Goal: Transaction & Acquisition: Purchase product/service

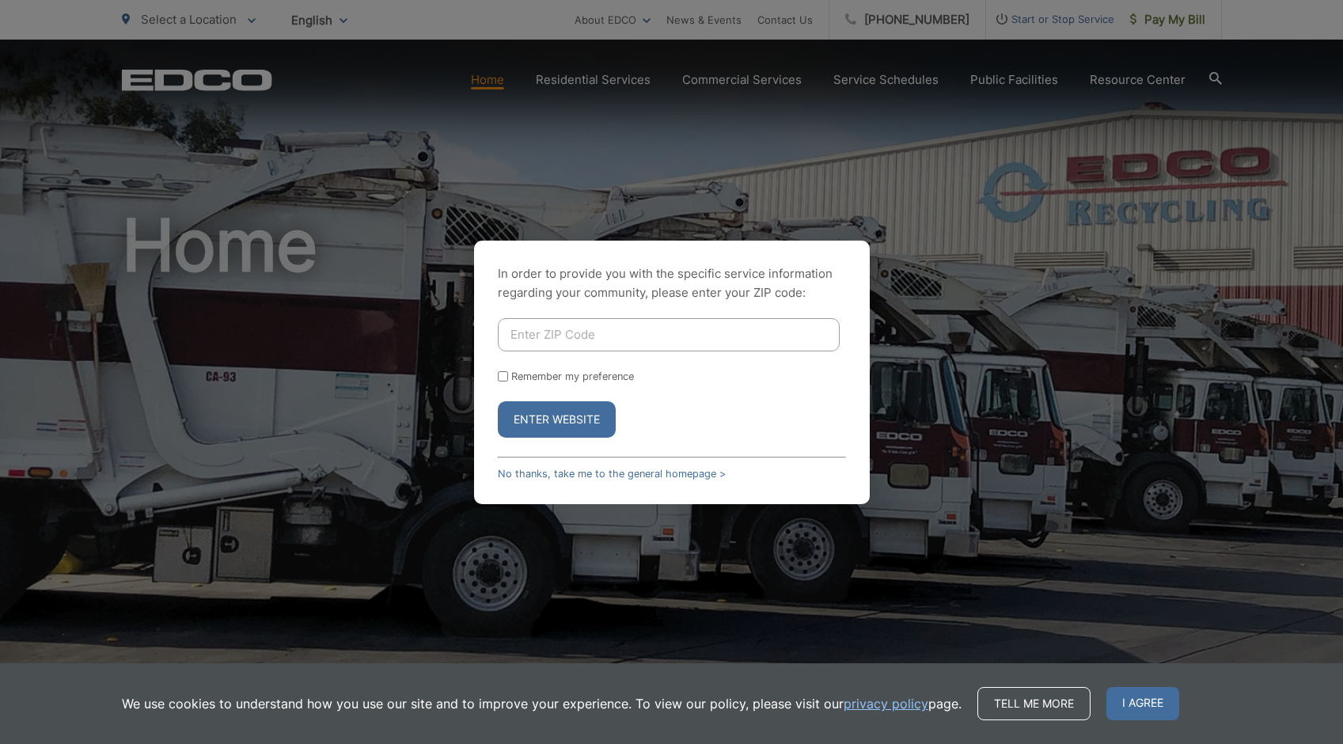
click at [644, 342] on input "Enter ZIP Code" at bounding box center [669, 334] width 342 height 33
type input "90623"
click at [500, 377] on input "Remember my preference" at bounding box center [503, 376] width 10 height 10
checkbox input "true"
click at [571, 421] on button "Enter Website" at bounding box center [557, 419] width 118 height 36
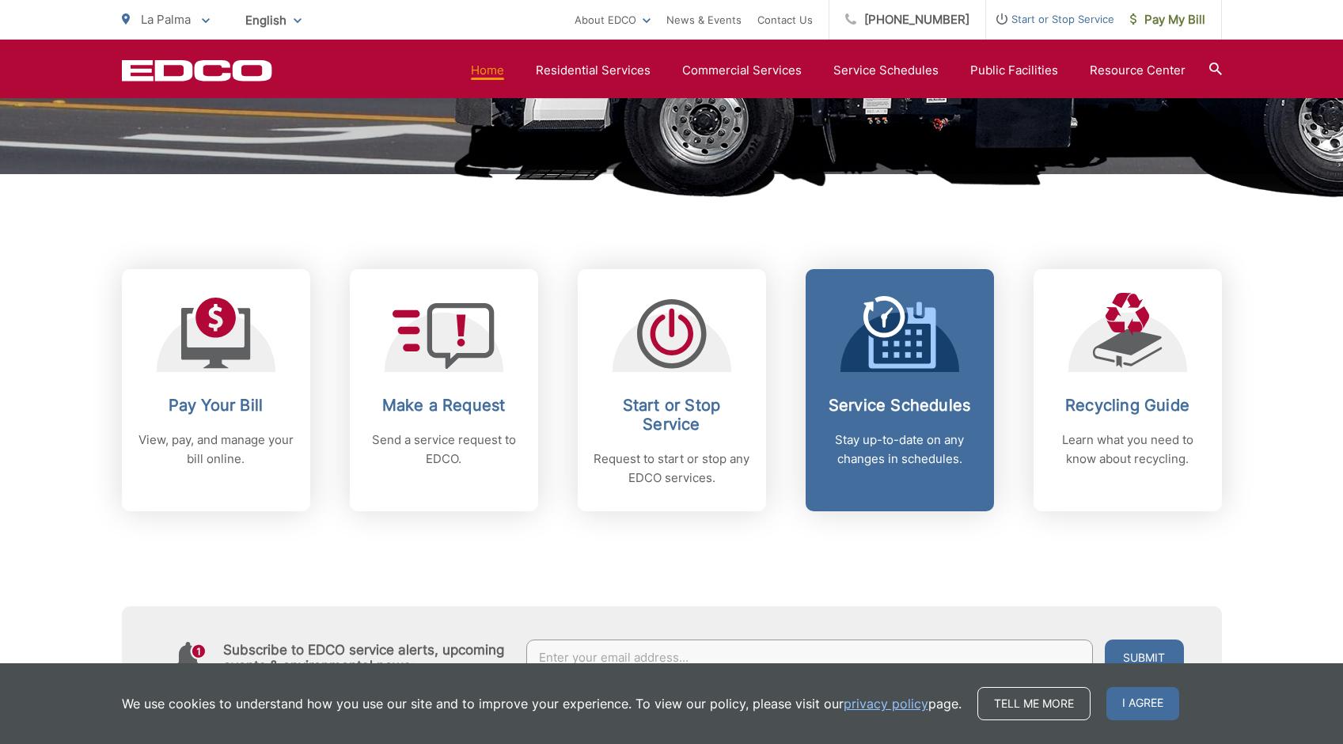
scroll to position [519, 0]
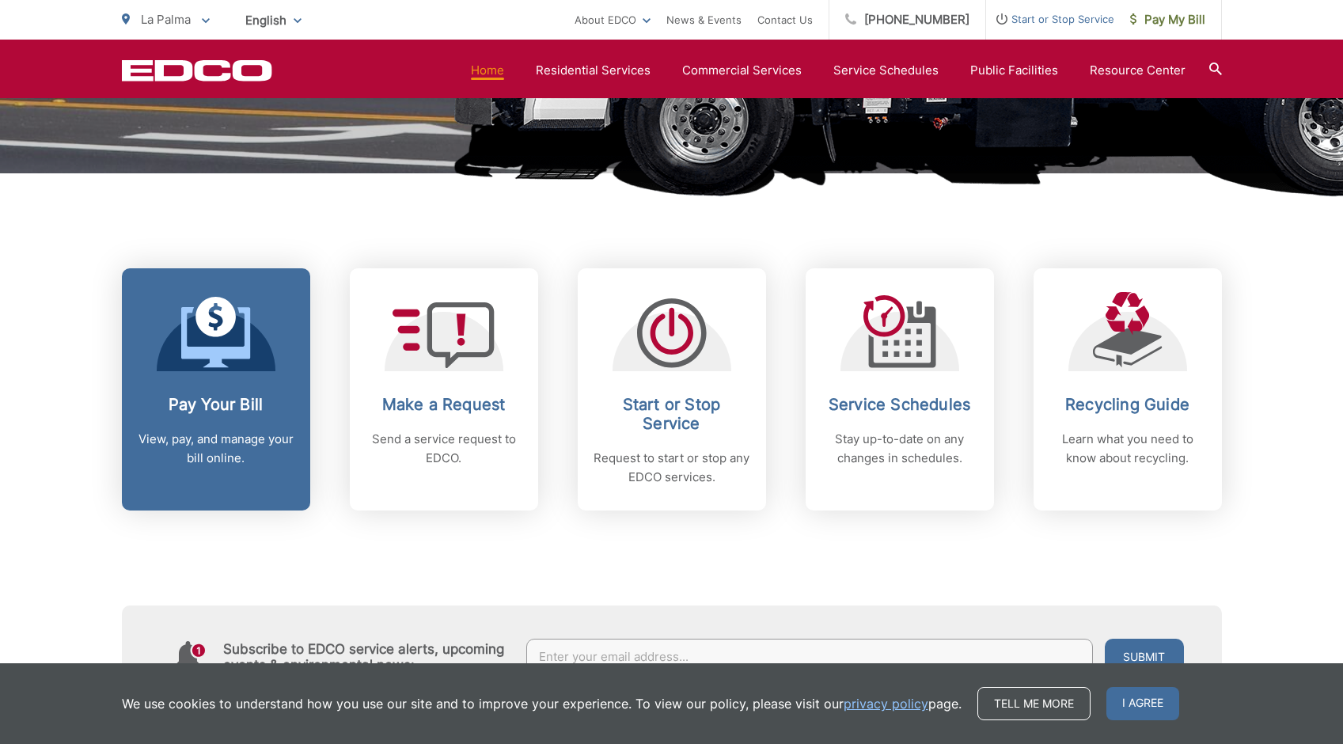
click at [250, 417] on div "Pay Your Bill View, pay, and manage your bill online." at bounding box center [216, 431] width 157 height 73
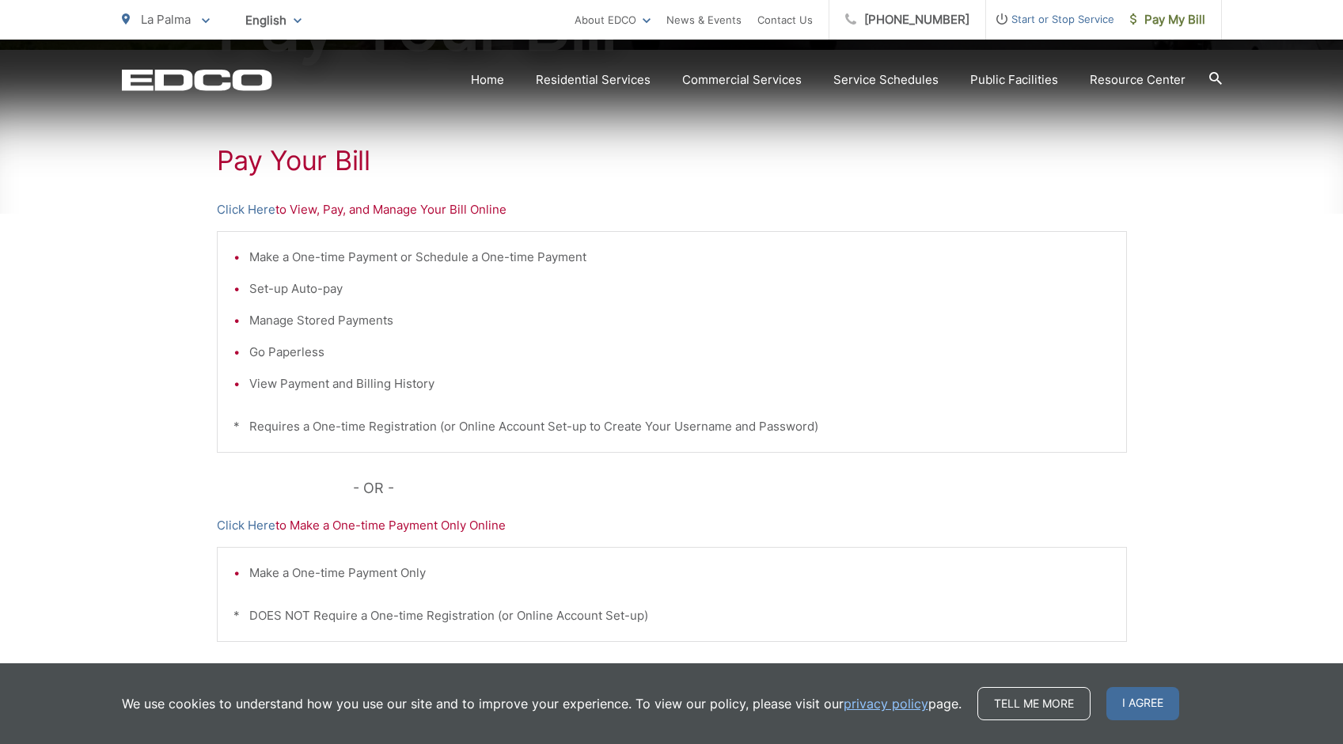
scroll to position [271, 0]
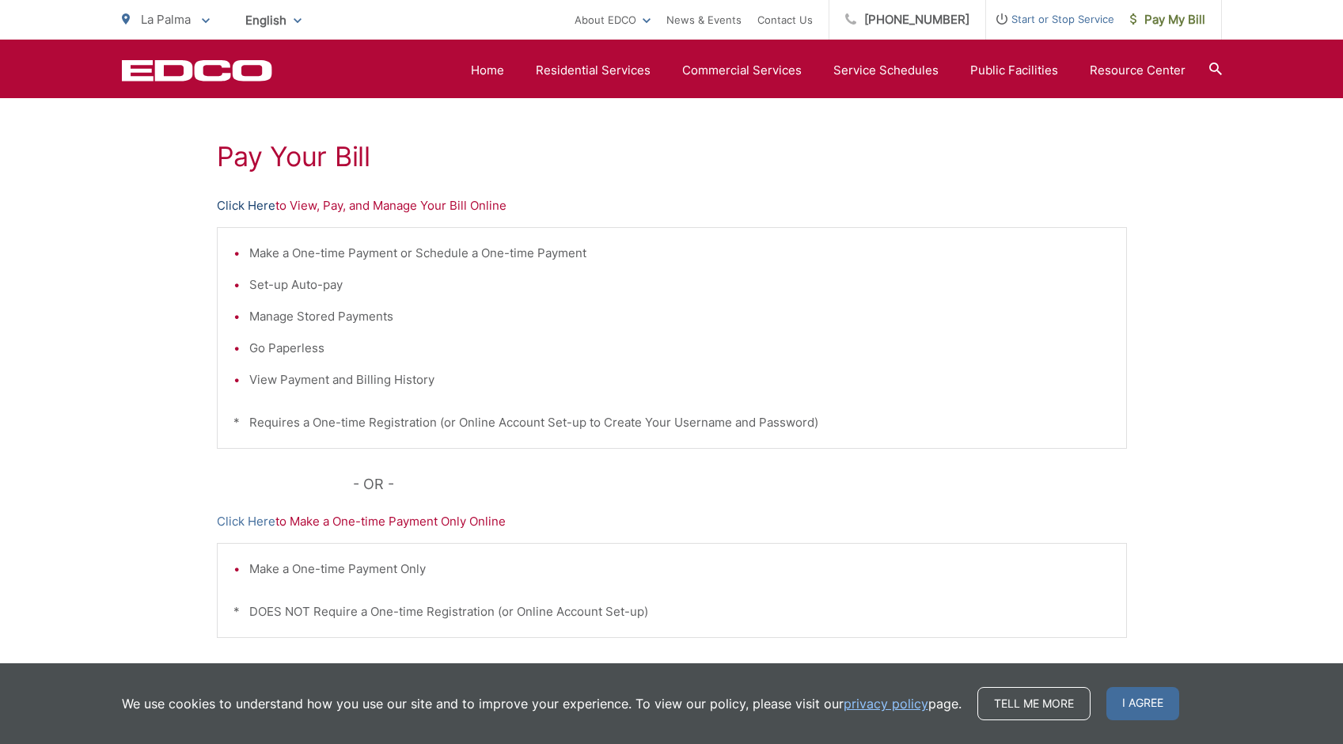
drag, startPoint x: 319, startPoint y: 320, endPoint x: 254, endPoint y: 203, distance: 133.9
click at [254, 203] on link "Click Here" at bounding box center [246, 205] width 59 height 19
